Goal: Task Accomplishment & Management: Manage account settings

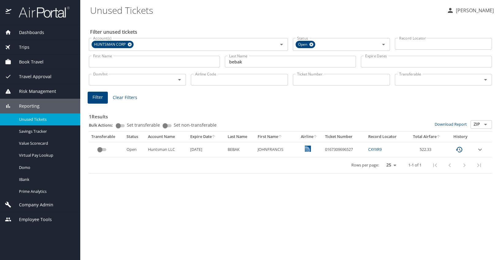
click at [35, 205] on span "Company Admin" at bounding box center [32, 204] width 42 height 7
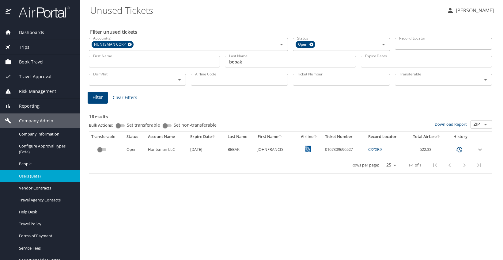
click at [25, 176] on span "Users (Beta)" at bounding box center [46, 176] width 54 height 6
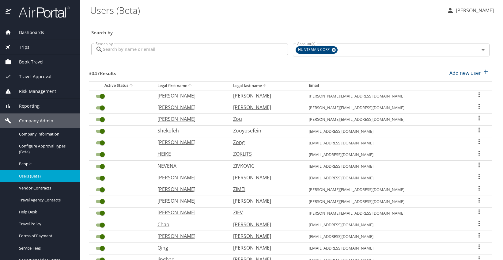
click at [132, 50] on input "Search by" at bounding box center [195, 50] width 185 height 12
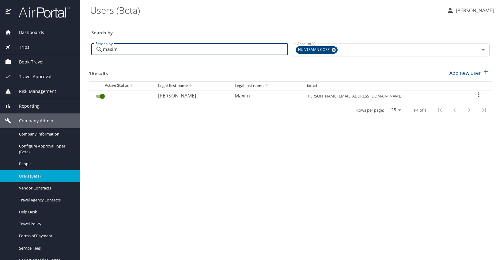
type input "maxim"
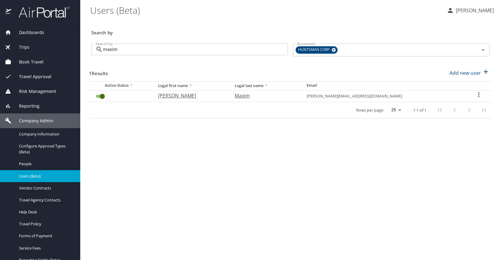
click at [476, 95] on icon "User Search Table" at bounding box center [478, 94] width 7 height 7
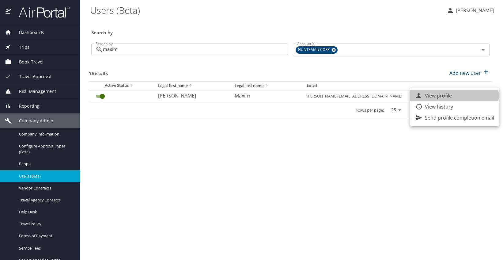
click at [447, 96] on p "View profile" at bounding box center [438, 95] width 27 height 7
select select "US"
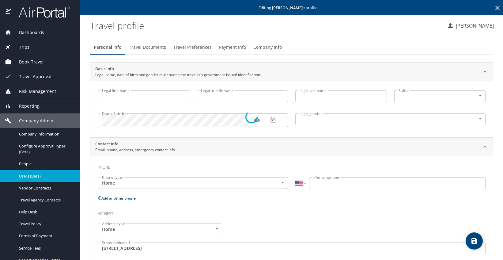
type input "[PERSON_NAME]"
type input "Mark"
type input "Maxim"
type input "[DEMOGRAPHIC_DATA]"
type input "[PERSON_NAME]"
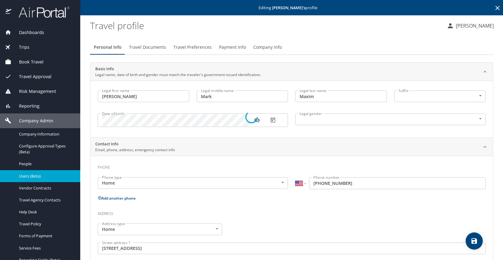
type input "Maxim"
type input "[PHONE_NUMBER]"
type input "[GEOGRAPHIC_DATA]"
type input "[US_STATE]"
type input "[GEOGRAPHIC_DATA]"
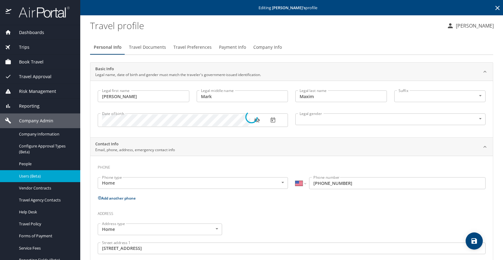
type input "[GEOGRAPHIC_DATA]"
type input "[US_STATE]"
select select "US"
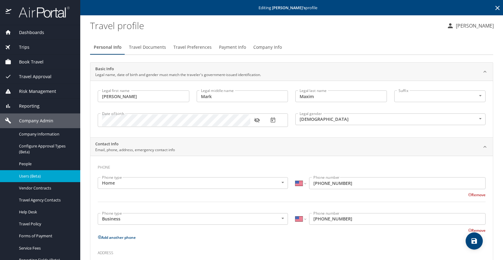
drag, startPoint x: 185, startPoint y: 48, endPoint x: 189, endPoint y: 47, distance: 3.5
click at [185, 48] on span "Travel Preferences" at bounding box center [192, 48] width 38 height 8
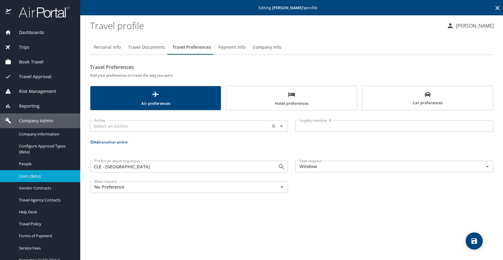
click at [280, 127] on icon "Open" at bounding box center [281, 125] width 7 height 7
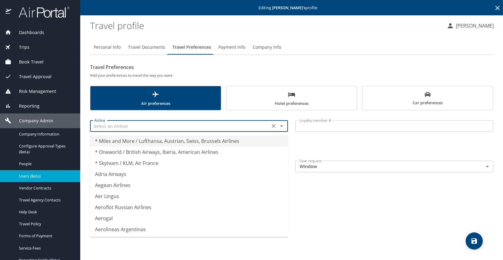
type input "i"
type input "n"
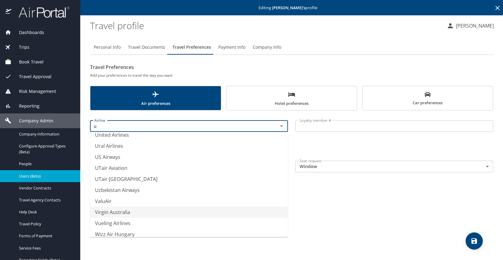
scroll to position [1062, 0]
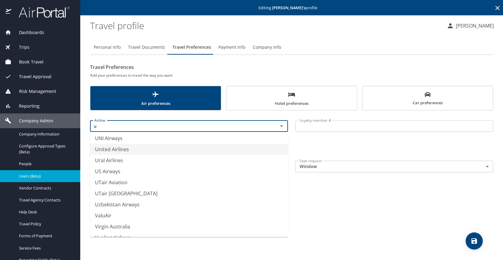
click at [124, 151] on li "United Airlines" at bounding box center [189, 149] width 198 height 11
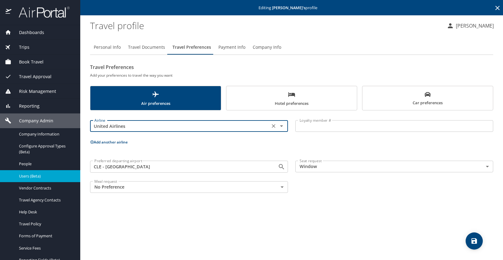
type input "United Airlines"
click at [313, 128] on input "Loyalty member #" at bounding box center [394, 126] width 198 height 12
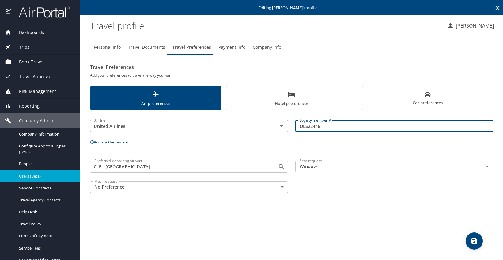
type input "QES22446"
click at [476, 239] on icon "save" at bounding box center [475, 241] width 6 height 6
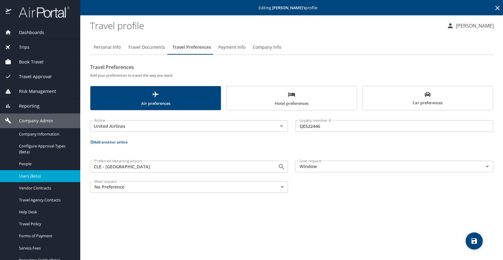
click at [101, 46] on span "Personal Info" at bounding box center [107, 48] width 27 height 8
select select "US"
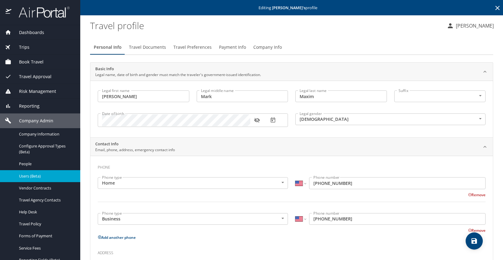
click at [476, 239] on icon "save" at bounding box center [475, 241] width 6 height 6
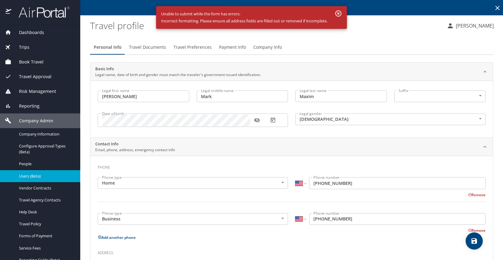
click at [35, 13] on img at bounding box center [41, 12] width 58 height 12
